Goal: Use online tool/utility: Utilize a website feature to perform a specific function

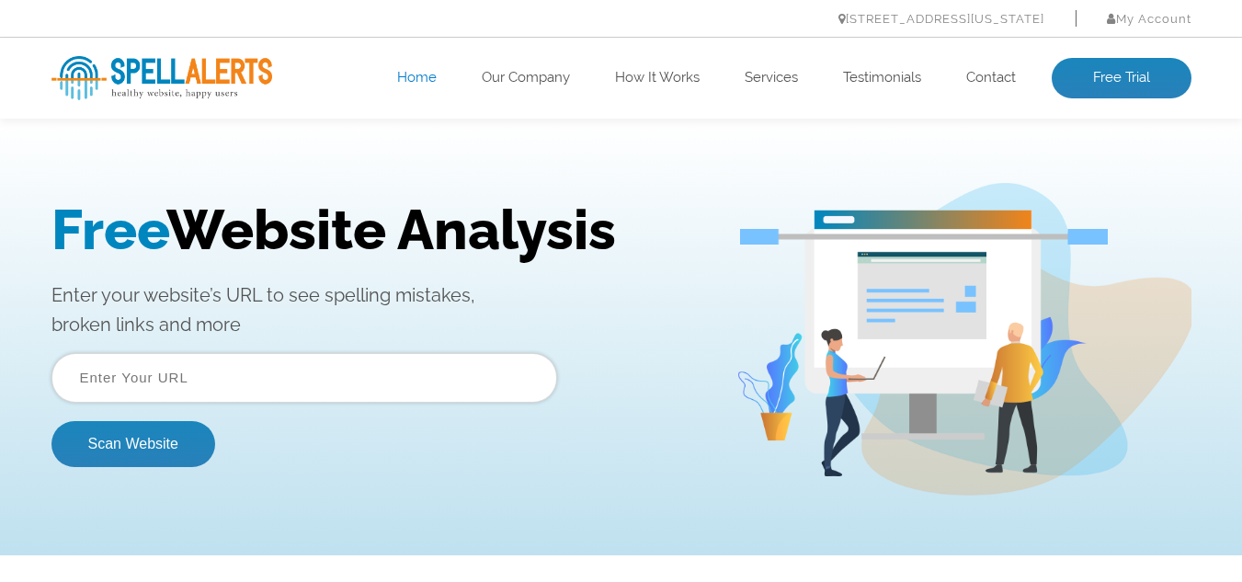
click at [230, 382] on input "text" at bounding box center [304, 378] width 506 height 50
type input "https://aljawdahgroup.com/"
click at [168, 461] on button "Scan Website" at bounding box center [133, 444] width 164 height 46
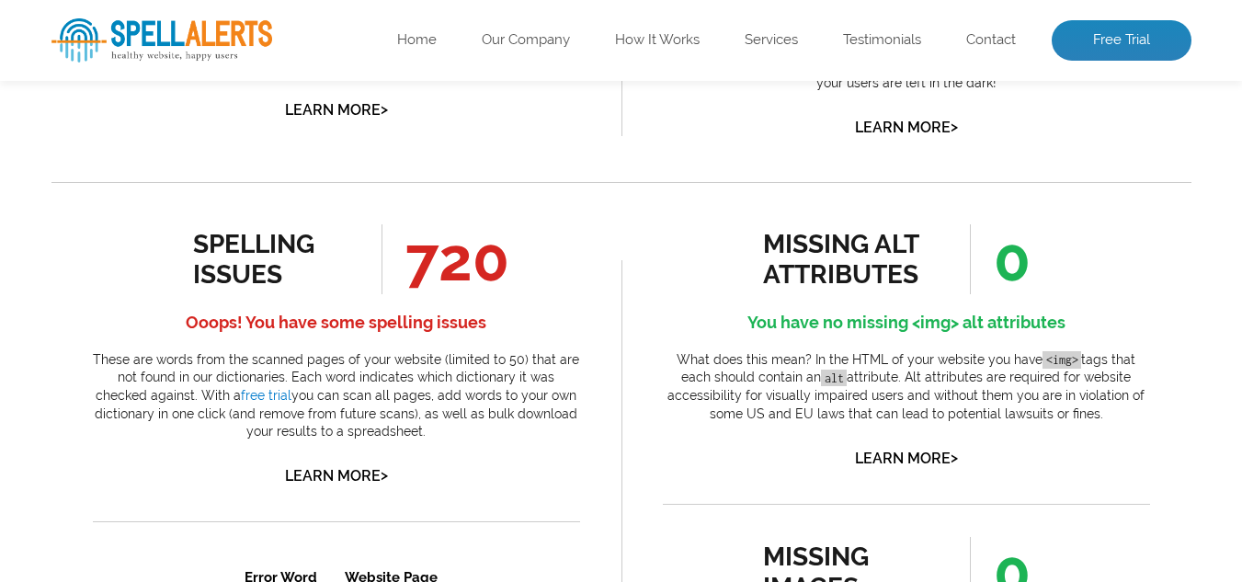
scroll to position [919, 0]
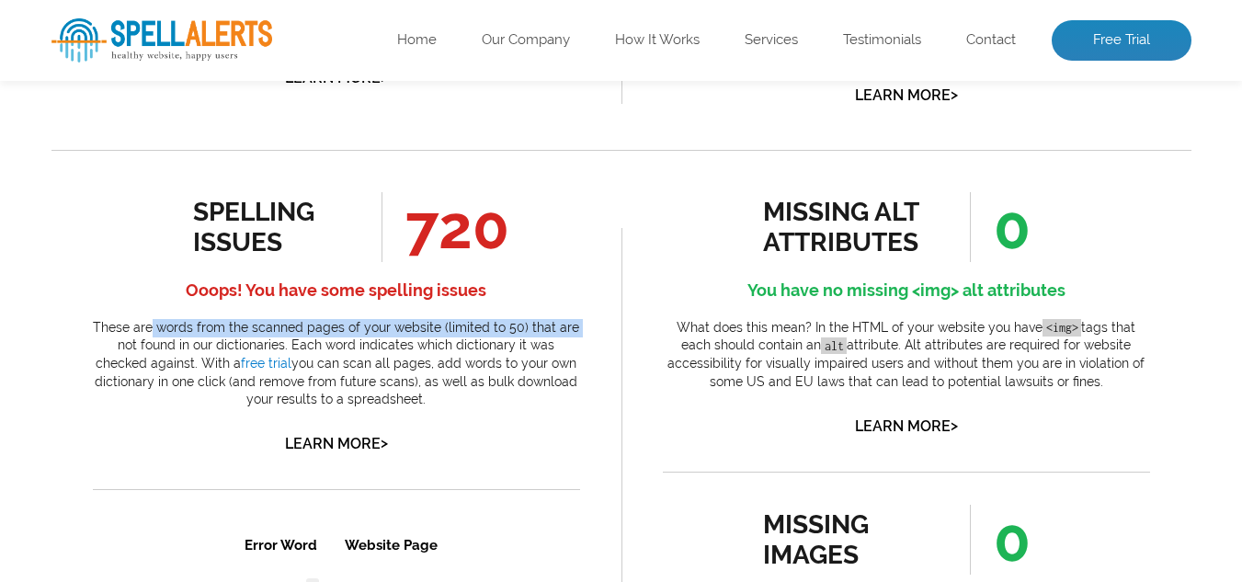
drag, startPoint x: 80, startPoint y: 338, endPoint x: 157, endPoint y: 334, distance: 77.3
click at [157, 334] on p "These are words from the scanned pages of your website (limited to 50) that are…" at bounding box center [336, 364] width 487 height 90
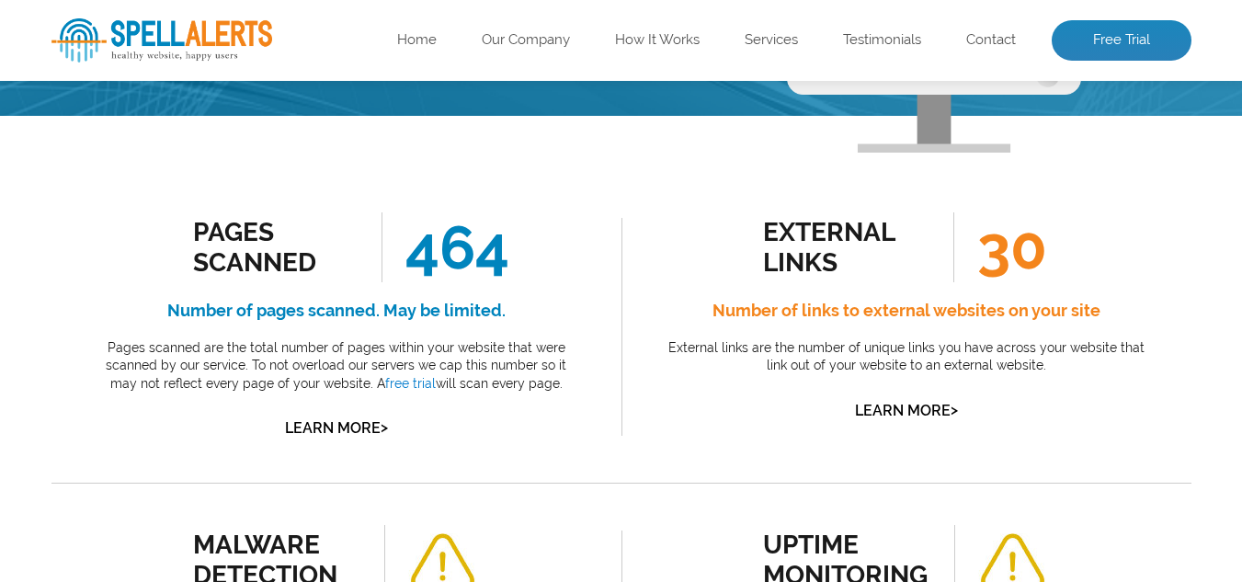
scroll to position [0, 0]
